Goal: Task Accomplishment & Management: Use online tool/utility

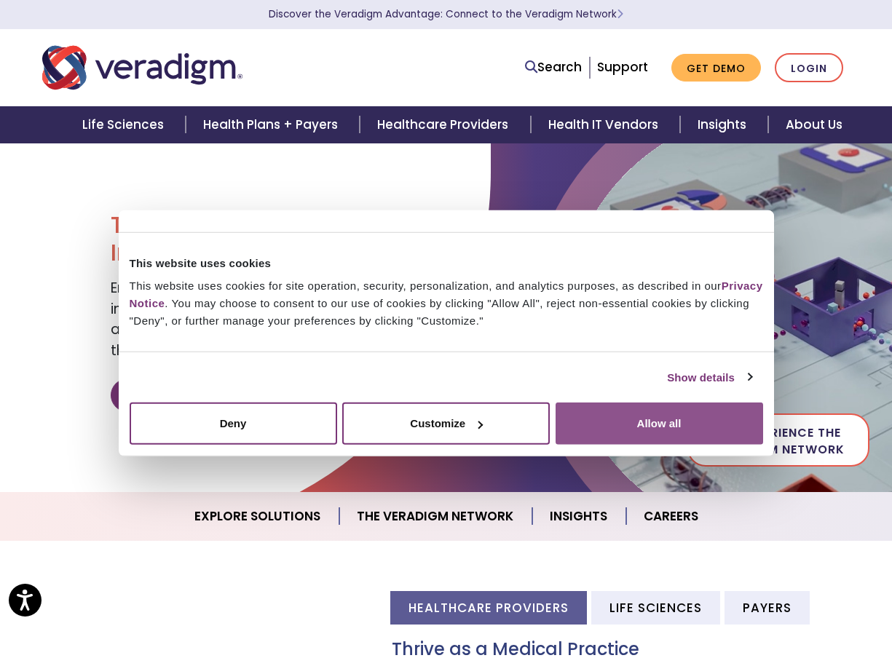
click at [681, 428] on button "Allow all" at bounding box center [658, 424] width 207 height 42
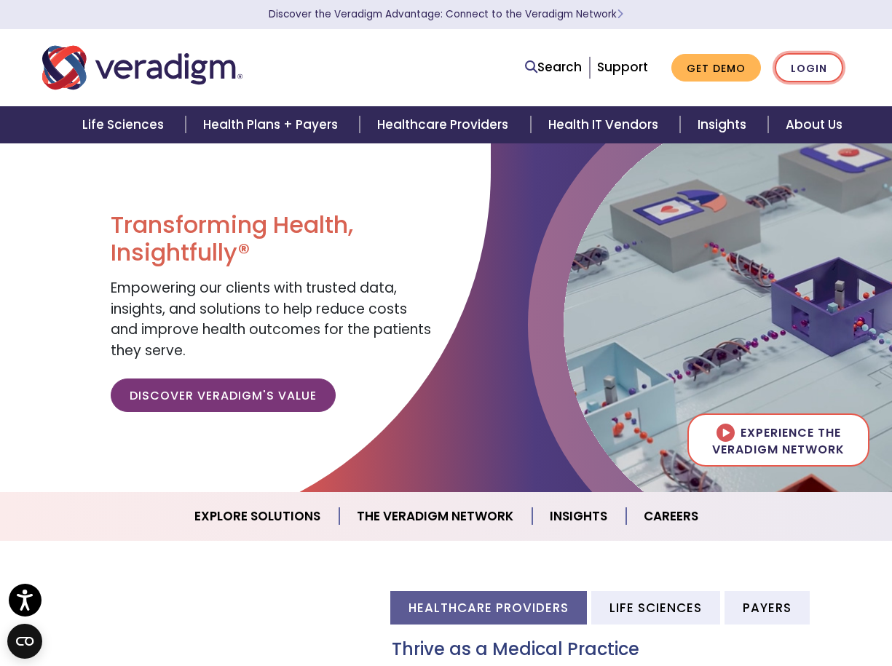
click at [807, 68] on link "Login" at bounding box center [809, 68] width 68 height 30
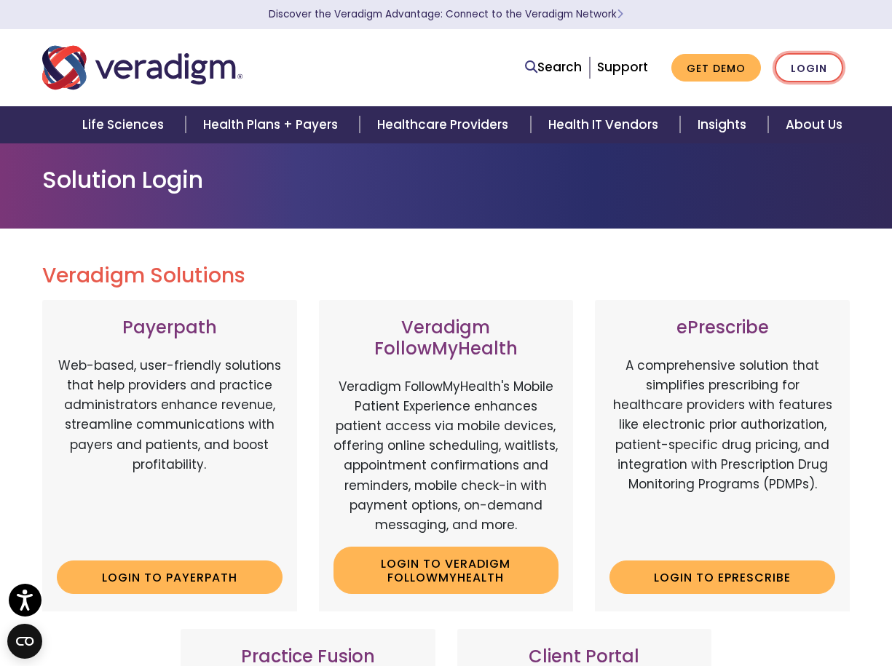
click at [804, 77] on link "Login" at bounding box center [809, 68] width 68 height 30
click at [810, 66] on link "Login" at bounding box center [809, 68] width 68 height 30
click at [743, 161] on div "Solution Login" at bounding box center [446, 186] width 892 height 86
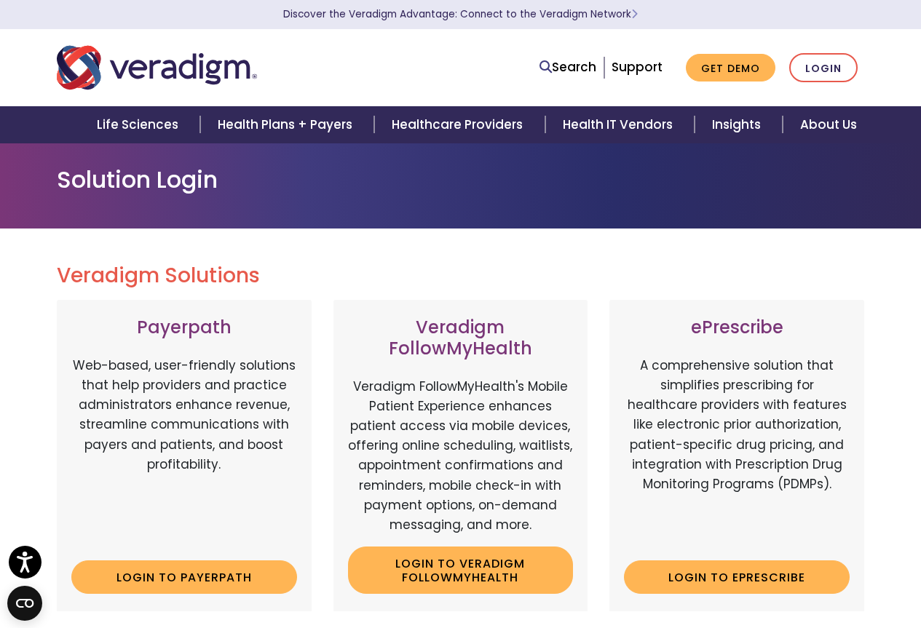
click at [727, 325] on h3 "ePrescribe" at bounding box center [737, 327] width 226 height 21
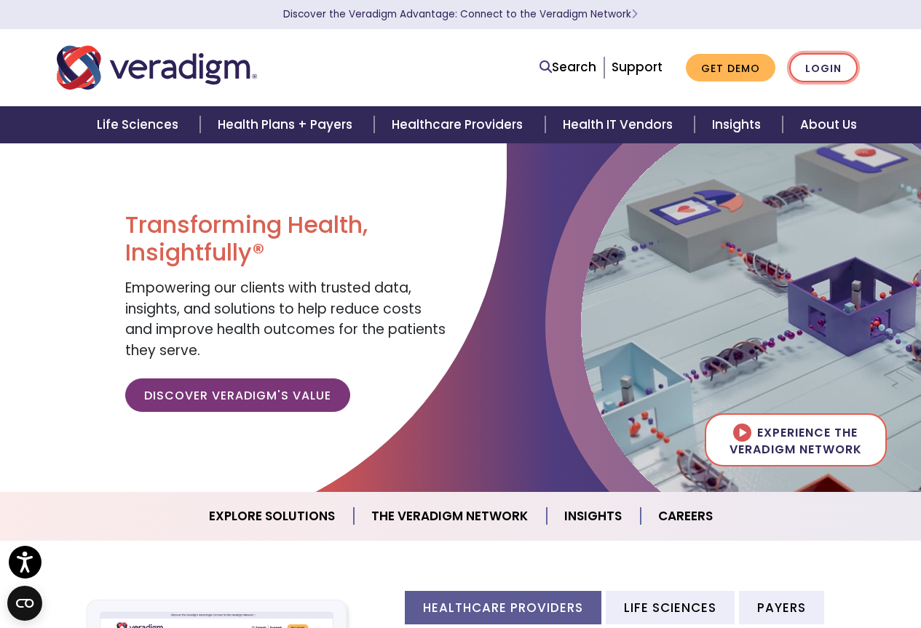
click at [828, 66] on link "Login" at bounding box center [823, 68] width 68 height 30
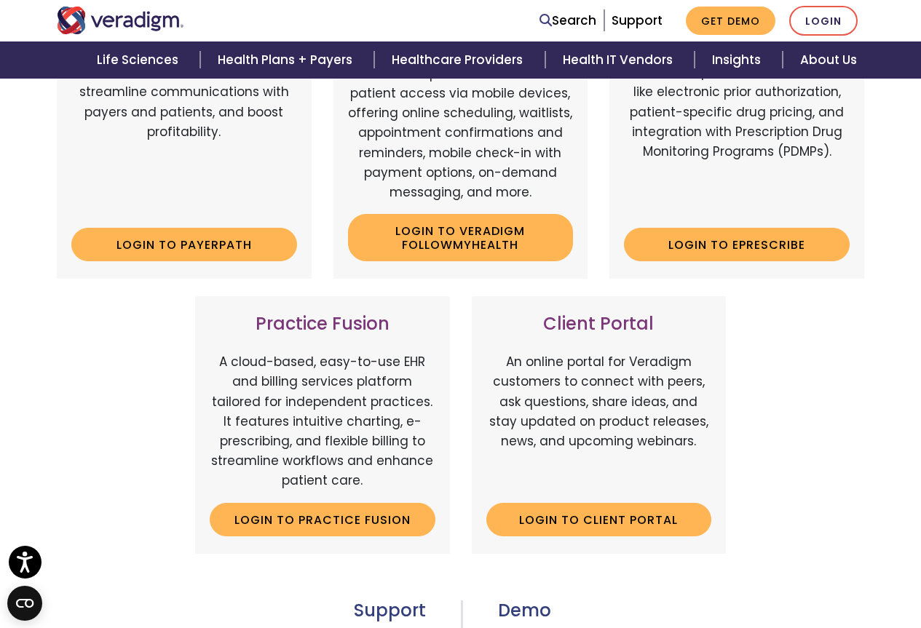
scroll to position [364, 0]
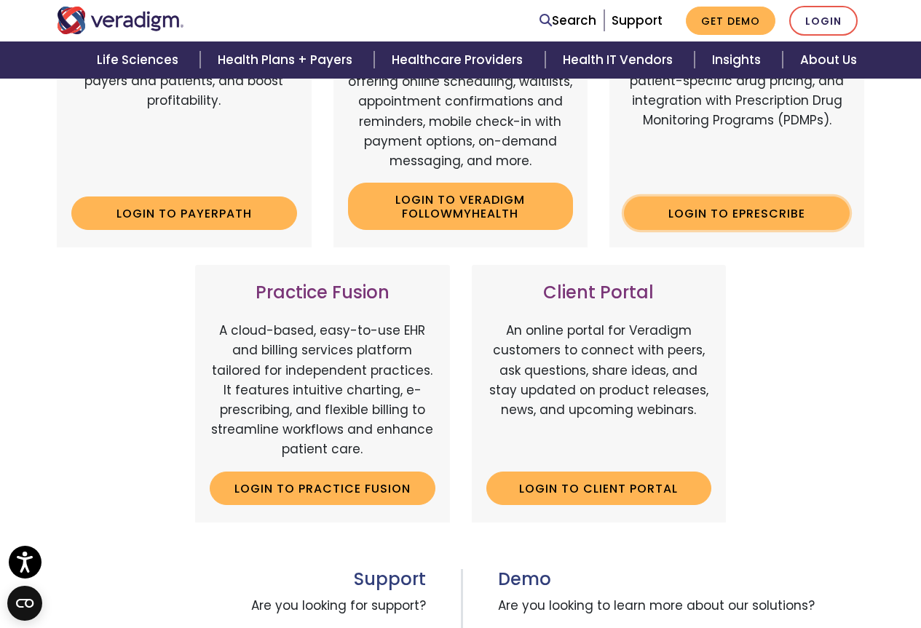
click at [705, 209] on link "Login to ePrescribe" at bounding box center [737, 213] width 226 height 33
